Goal: Register for event/course

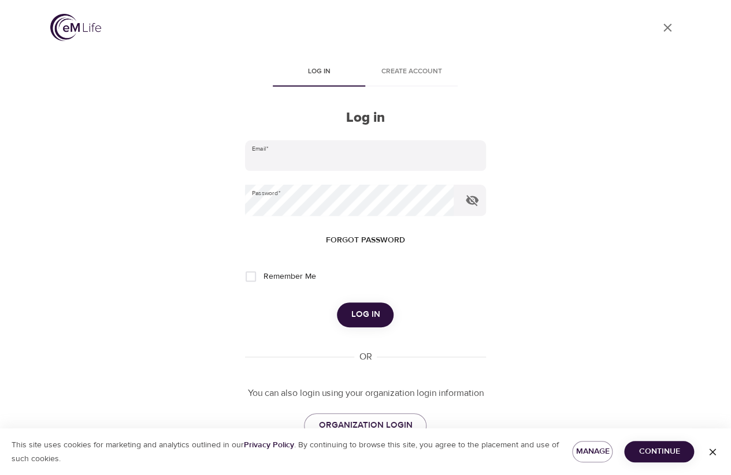
type input "rebecca.guzman@metlife.com"
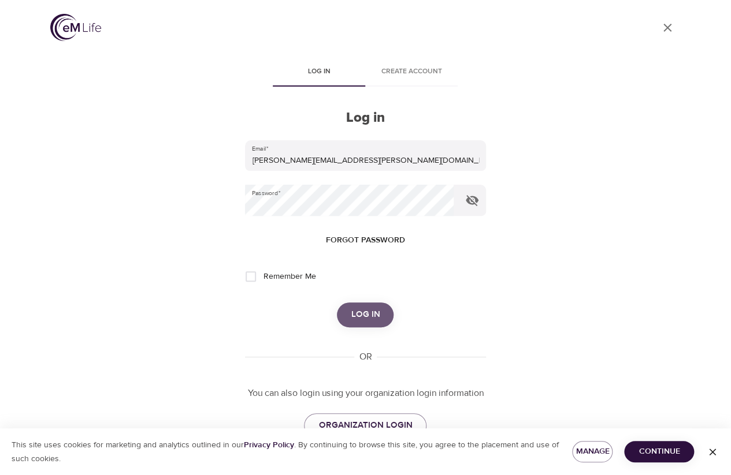
click at [359, 313] on span "Log in" at bounding box center [365, 314] width 29 height 15
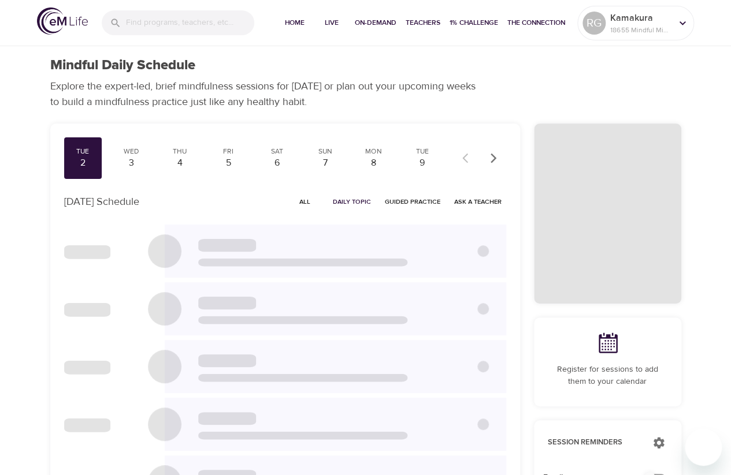
checkbox input "true"
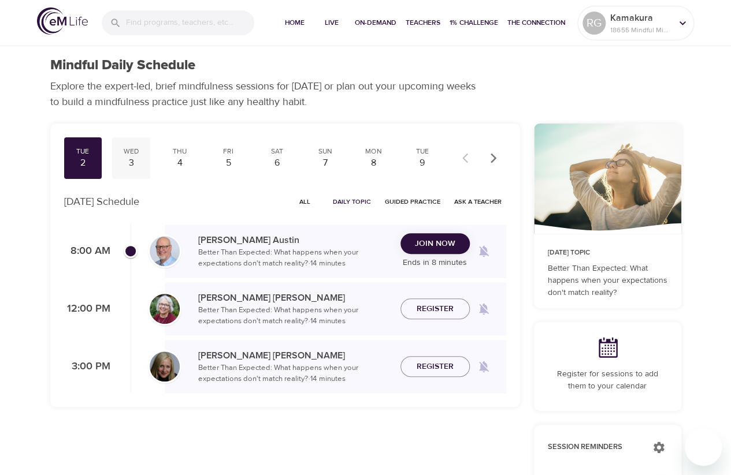
click at [131, 169] on div "Wed 3" at bounding box center [131, 158] width 38 height 42
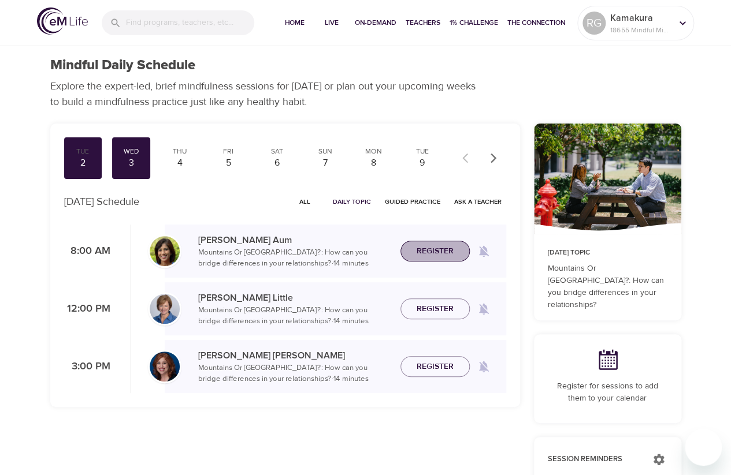
click at [457, 255] on span "Register" at bounding box center [434, 251] width 51 height 14
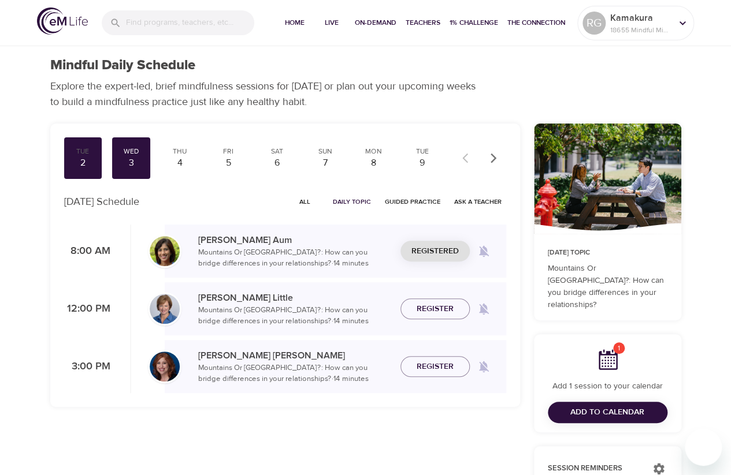
click at [436, 363] on span "Register" at bounding box center [434, 367] width 37 height 14
click at [183, 158] on div "4" at bounding box center [179, 163] width 29 height 13
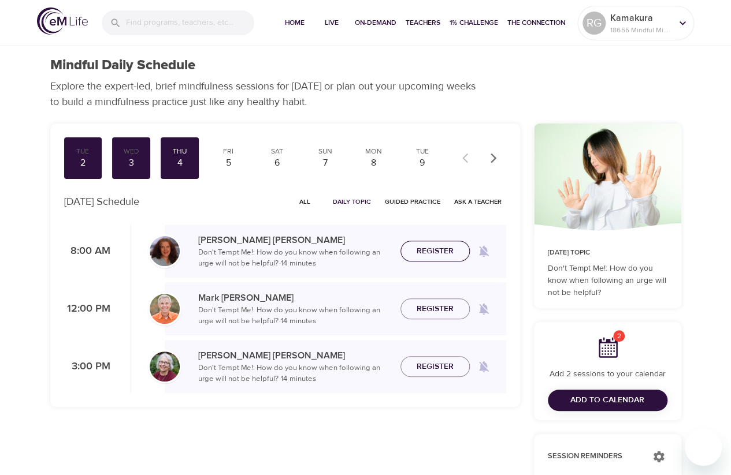
drag, startPoint x: 435, startPoint y: 249, endPoint x: 453, endPoint y: 282, distance: 37.2
click at [436, 250] on span "Register" at bounding box center [434, 251] width 37 height 14
click at [452, 364] on span "Register" at bounding box center [434, 367] width 37 height 14
click at [225, 157] on div "5" at bounding box center [228, 163] width 29 height 13
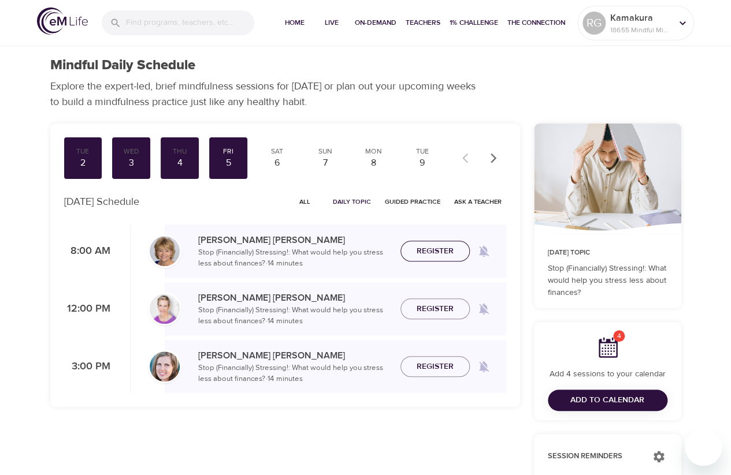
click at [457, 254] on span "Register" at bounding box center [434, 251] width 51 height 14
click at [568, 401] on span "Add to Calendar" at bounding box center [607, 400] width 101 height 14
